Goal: Navigation & Orientation: Find specific page/section

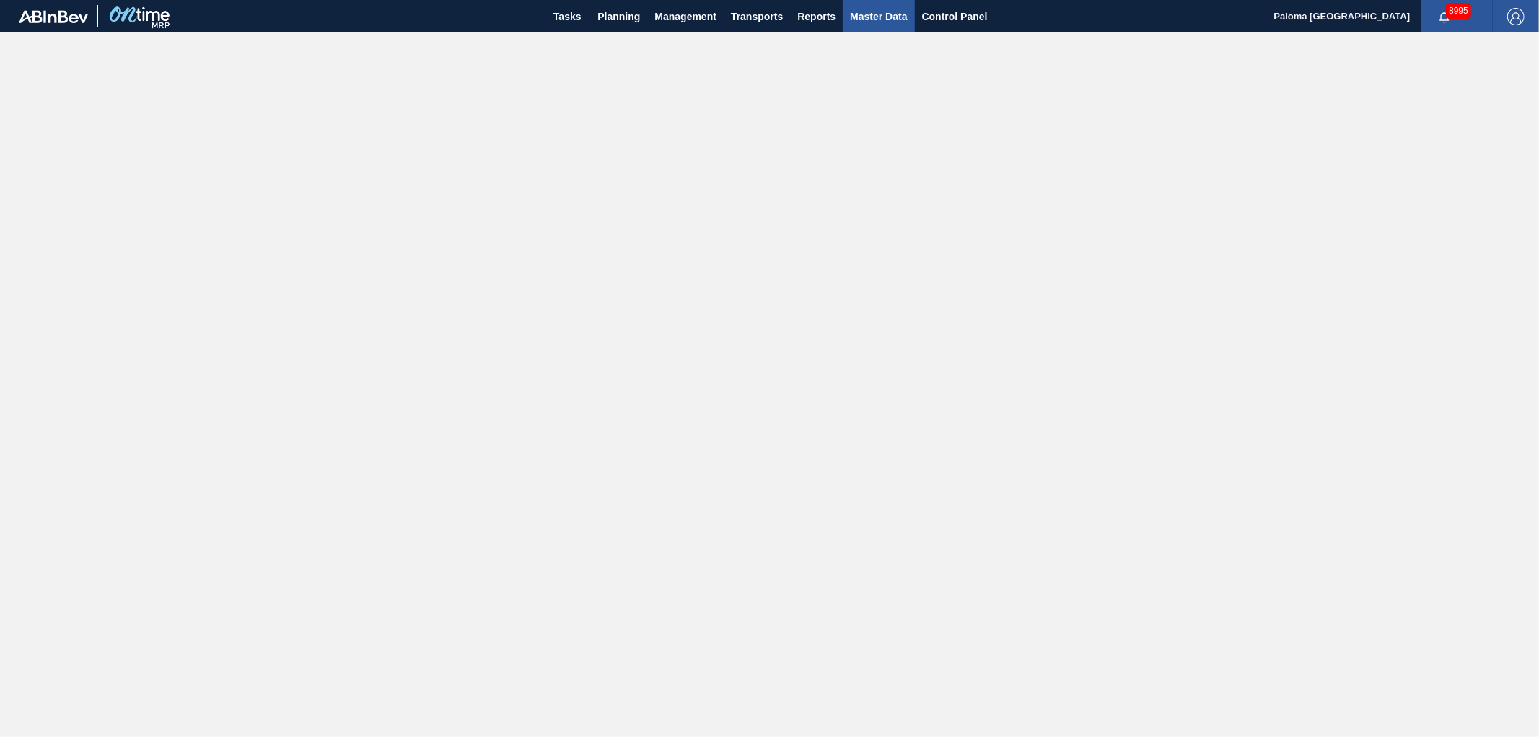
click at [889, 15] on span "Master Data" at bounding box center [878, 16] width 57 height 17
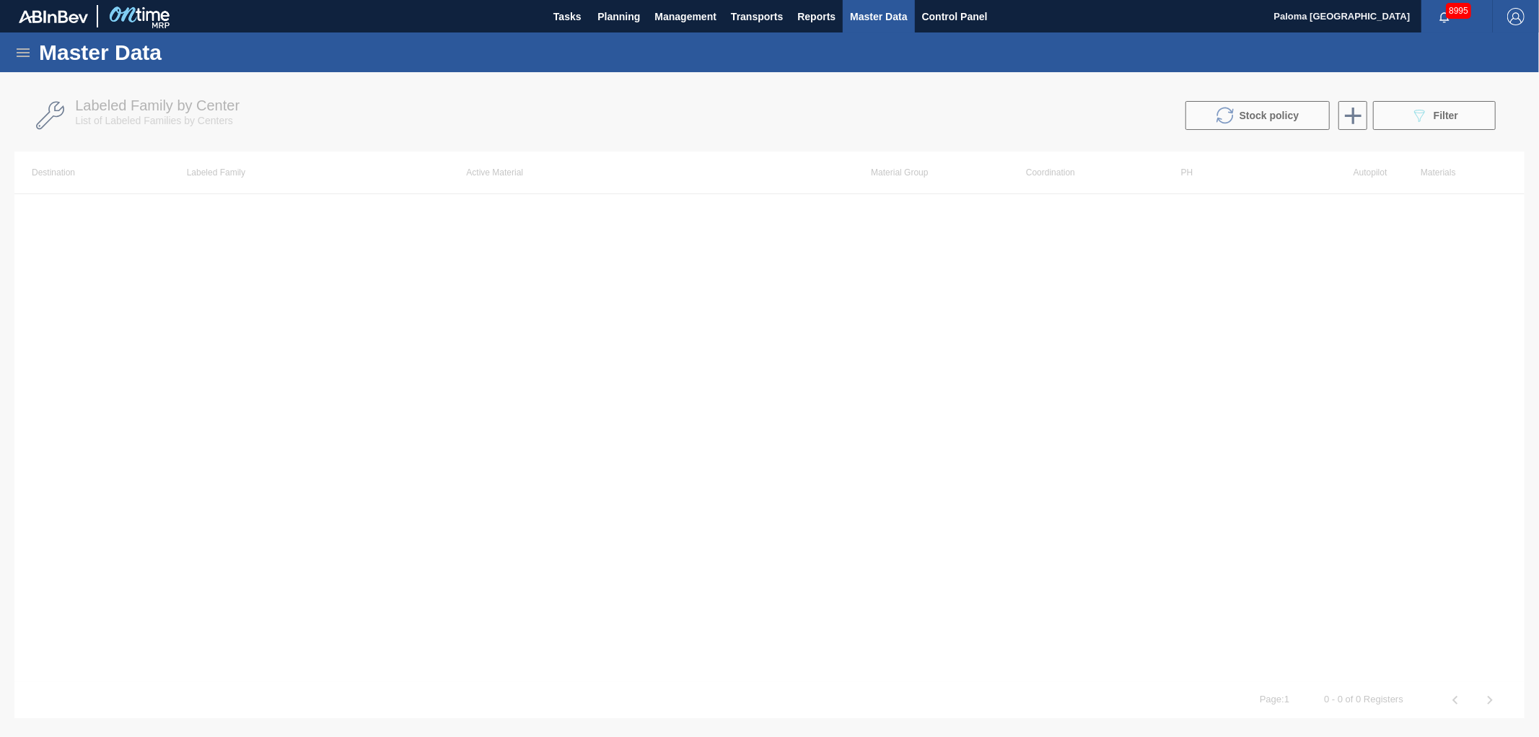
click at [19, 49] on icon at bounding box center [22, 52] width 17 height 17
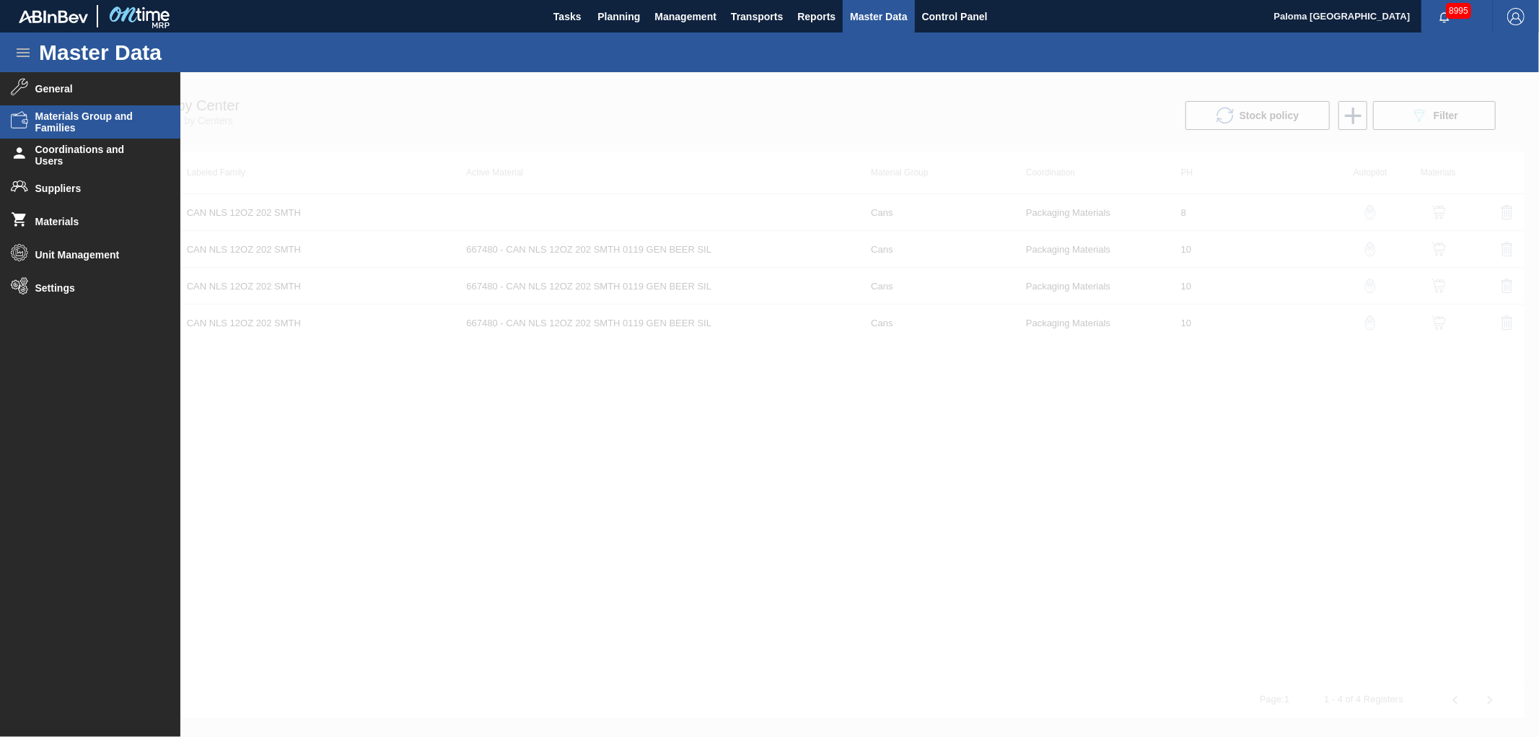
click at [68, 128] on span "Materials Group and Families" at bounding box center [94, 121] width 119 height 23
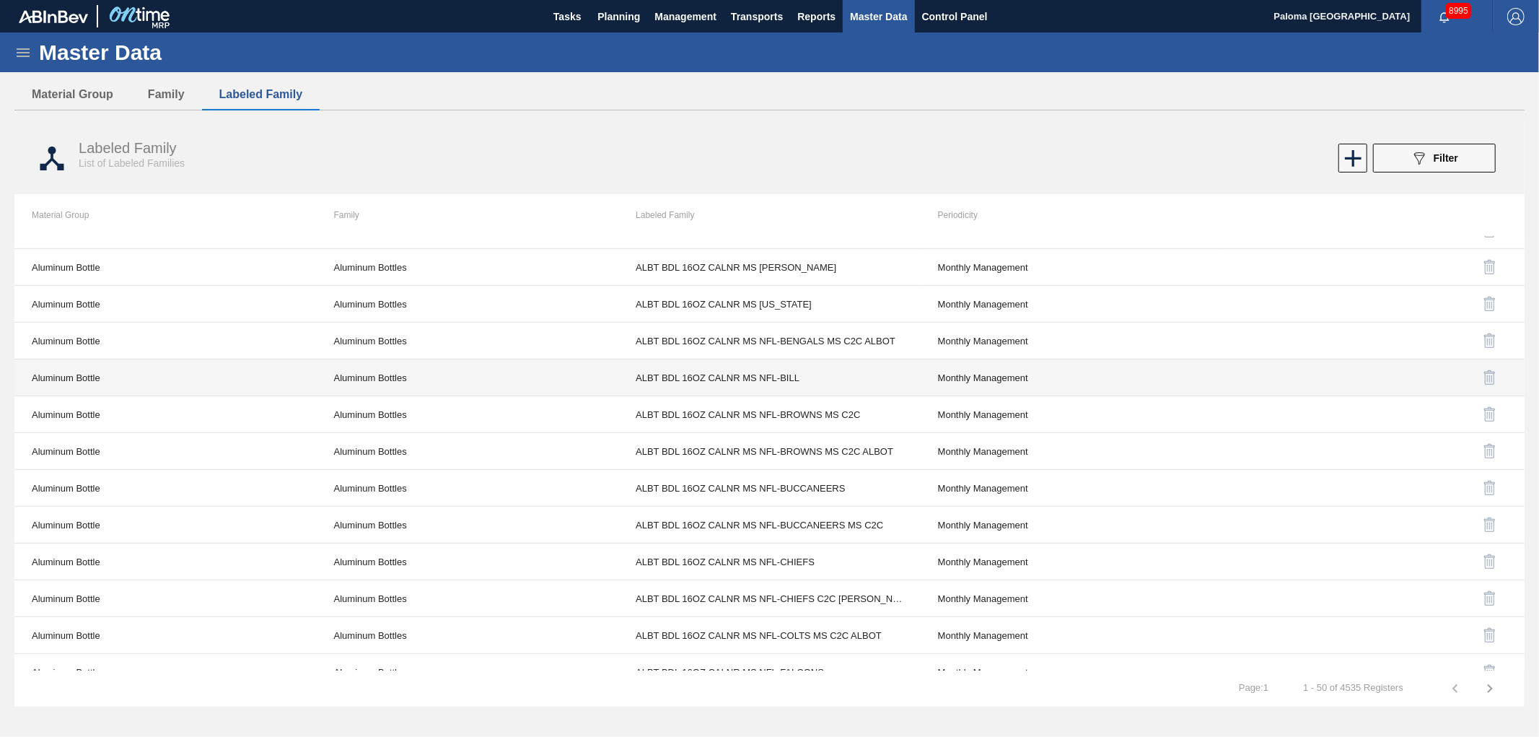
scroll to position [641, 0]
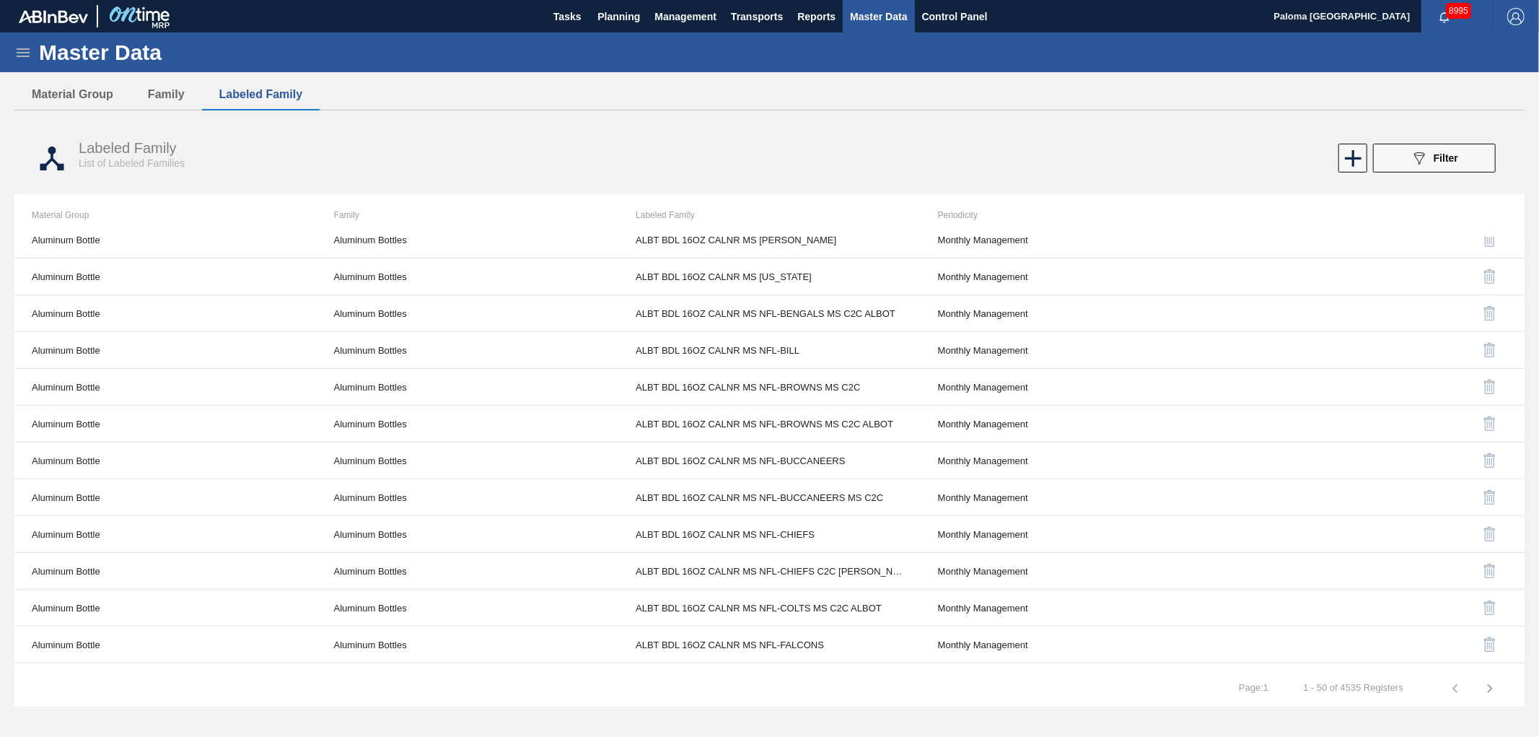
click at [20, 58] on icon at bounding box center [22, 52] width 17 height 17
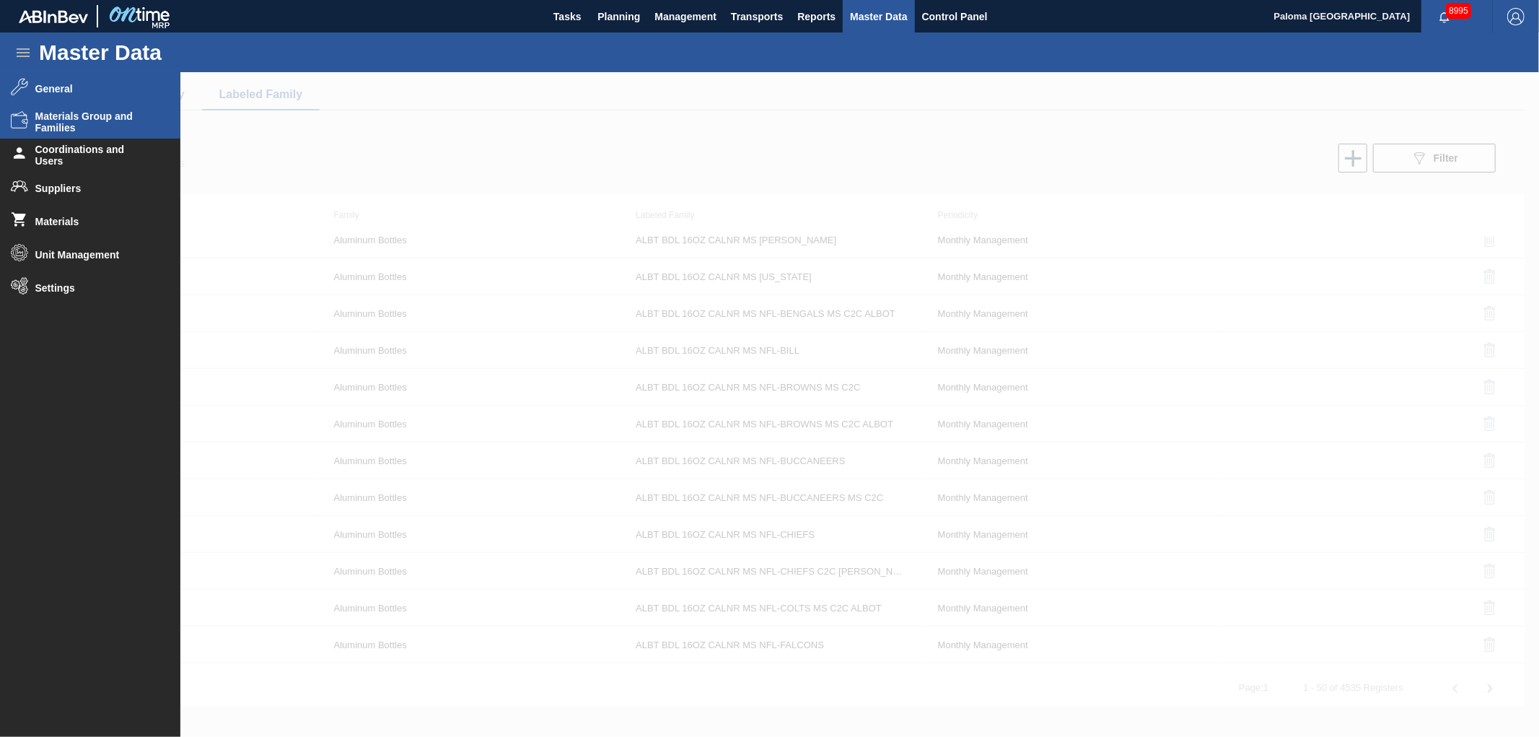
click at [66, 74] on li "General" at bounding box center [90, 88] width 180 height 33
